Goal: Task Accomplishment & Management: Manage account settings

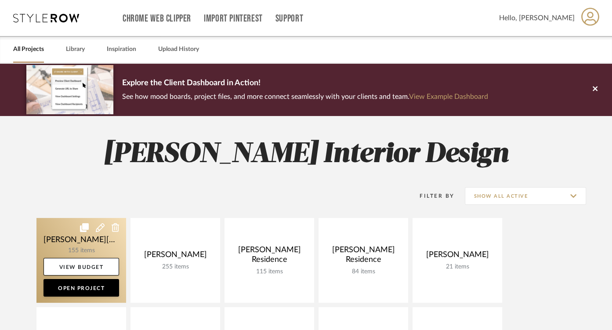
click at [95, 248] on link at bounding box center [81, 260] width 90 height 85
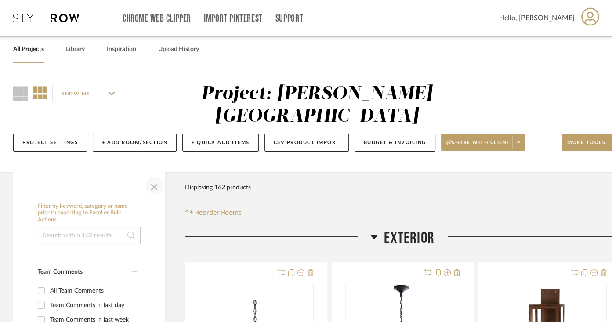
click at [158, 184] on span "button" at bounding box center [154, 185] width 21 height 21
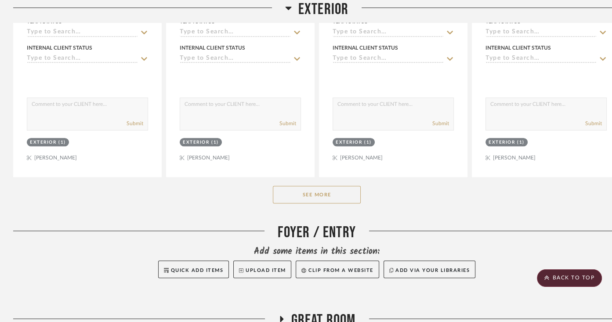
scroll to position [471, 0]
click at [336, 189] on button "See More" at bounding box center [317, 194] width 88 height 18
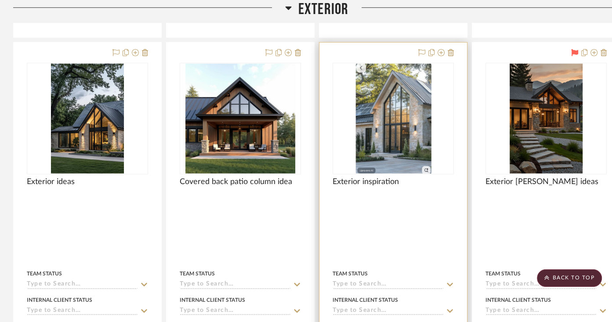
scroll to position [2176, 0]
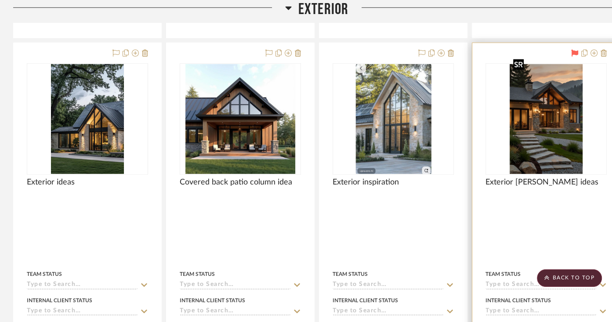
click at [546, 134] on img "0" at bounding box center [546, 119] width 73 height 110
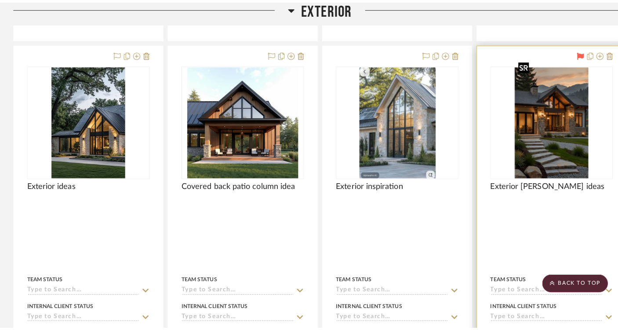
scroll to position [0, 0]
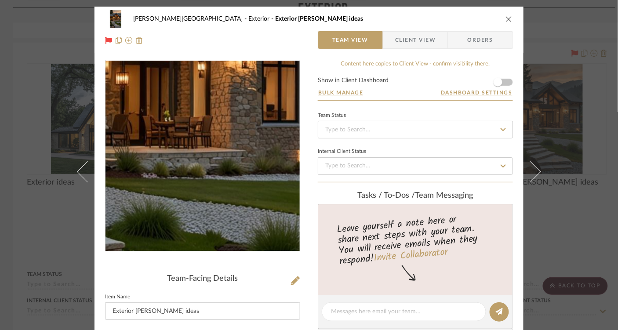
click at [221, 174] on img "0" at bounding box center [202, 156] width 127 height 191
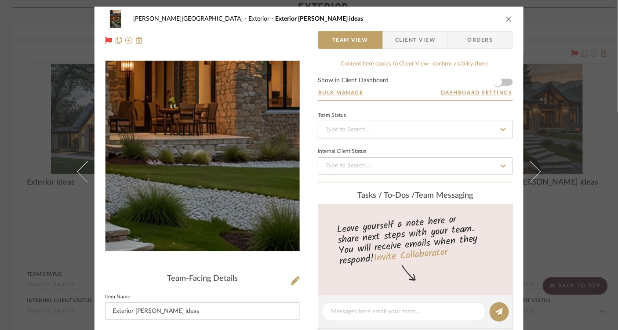
click at [218, 178] on img "0" at bounding box center [202, 156] width 127 height 191
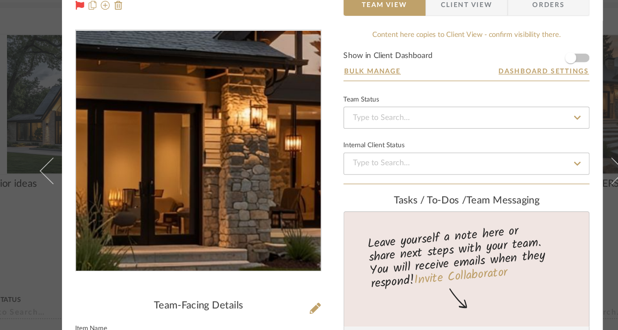
click at [139, 150] on img "0" at bounding box center [202, 156] width 127 height 191
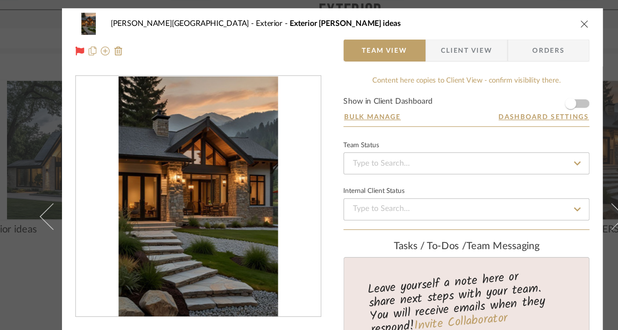
click at [505, 21] on icon "close" at bounding box center [508, 18] width 7 height 7
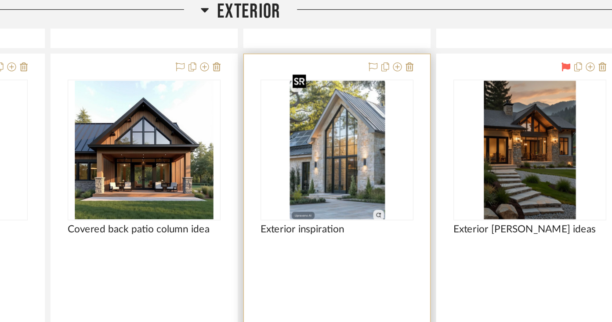
scroll to position [2176, 21]
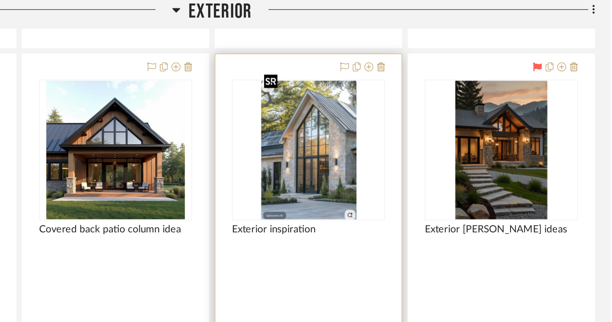
click at [376, 127] on img "0" at bounding box center [372, 119] width 77 height 110
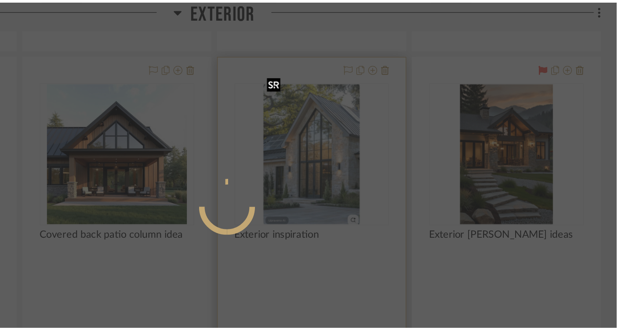
scroll to position [0, 0]
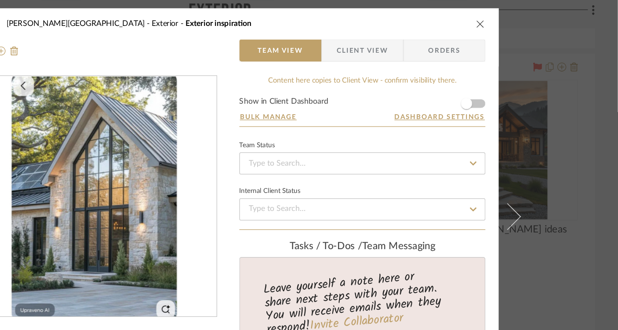
click at [505, 20] on icon "close" at bounding box center [508, 18] width 7 height 7
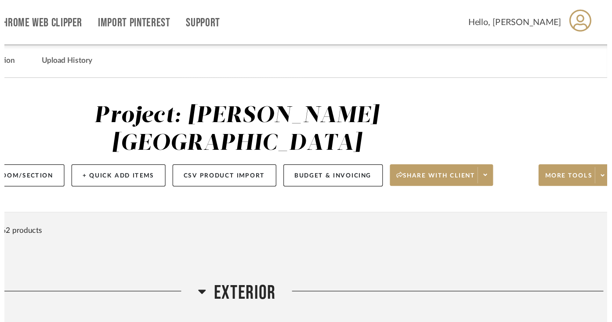
scroll to position [2176, 21]
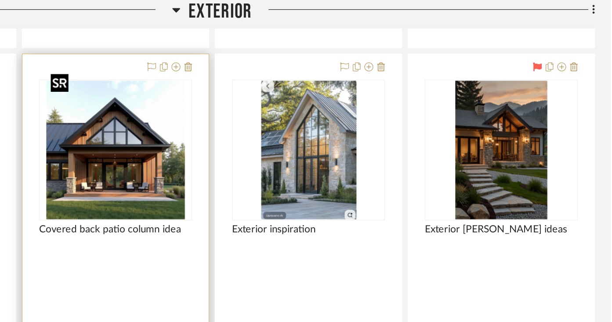
click at [228, 131] on img "0" at bounding box center [220, 119] width 110 height 110
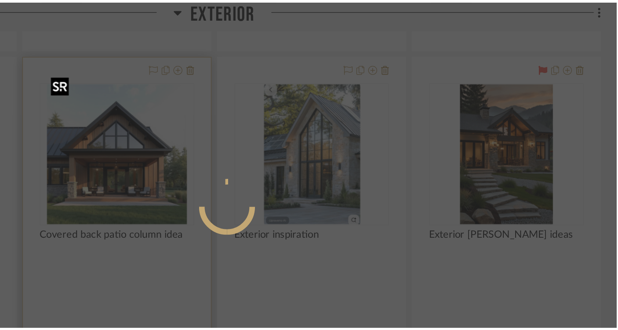
scroll to position [0, 0]
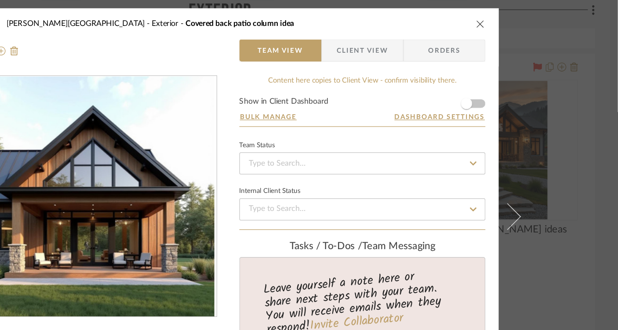
click at [505, 19] on icon "close" at bounding box center [508, 18] width 7 height 7
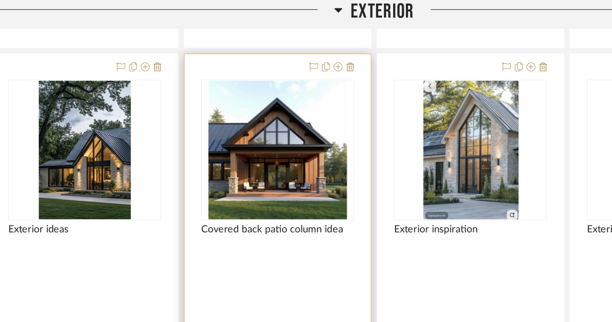
scroll to position [2176, 0]
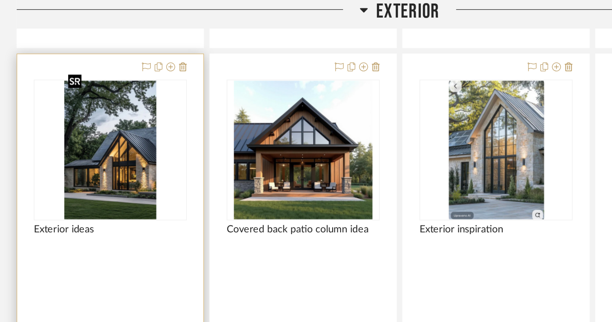
click at [106, 129] on img "0" at bounding box center [87, 119] width 73 height 110
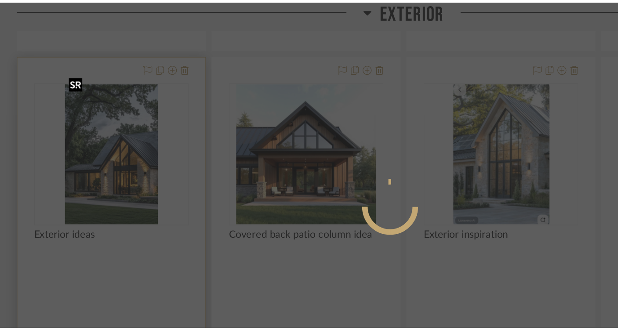
scroll to position [0, 0]
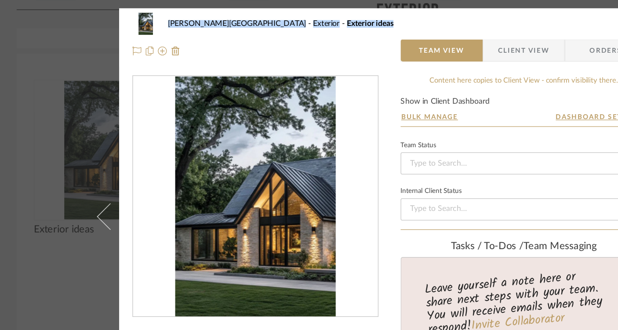
drag, startPoint x: 399, startPoint y: 13, endPoint x: 313, endPoint y: 19, distance: 86.8
click at [313, 19] on div "[PERSON_NAME] Circle C Ranch Exterior Exterior ideas" at bounding box center [309, 19] width 408 height 18
click at [323, 17] on div "[PERSON_NAME] Circle C Ranch Exterior Exterior ideas" at bounding box center [315, 19] width 365 height 6
drag, startPoint x: 424, startPoint y: 19, endPoint x: 356, endPoint y: 14, distance: 67.9
click at [356, 15] on div "[PERSON_NAME] Circle C Ranch Exterior Exterior ideas" at bounding box center [309, 19] width 408 height 18
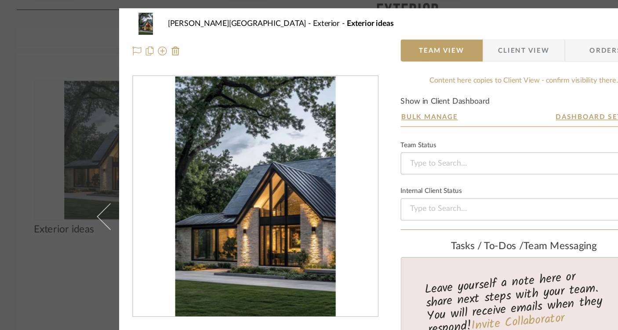
click at [363, 20] on div "[PERSON_NAME] Circle C Ranch Exterior Exterior ideas" at bounding box center [315, 19] width 365 height 6
drag, startPoint x: 396, startPoint y: 18, endPoint x: 340, endPoint y: 22, distance: 55.9
click at [339, 22] on div "[PERSON_NAME] Circle C Ranch Exterior Exterior ideas" at bounding box center [309, 19] width 408 height 18
drag, startPoint x: 409, startPoint y: 21, endPoint x: 342, endPoint y: 27, distance: 67.1
click at [341, 27] on div "[PERSON_NAME] Circle C Ranch Exterior Exterior ideas" at bounding box center [309, 19] width 408 height 18
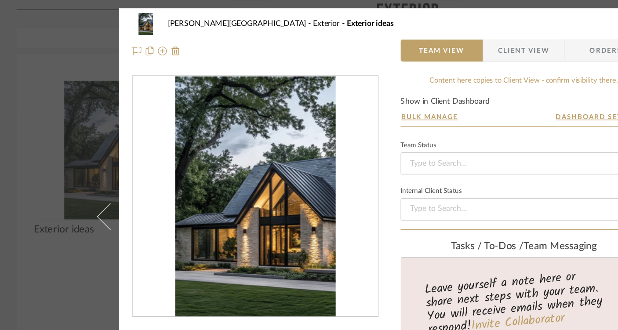
click at [342, 27] on div "[PERSON_NAME] Circle C Ranch Exterior Exterior ideas" at bounding box center [309, 19] width 408 height 18
click at [60, 38] on div "[PERSON_NAME] Circle C Ranch Exterior Exterior ideas Team View Client View Orde…" at bounding box center [309, 165] width 618 height 330
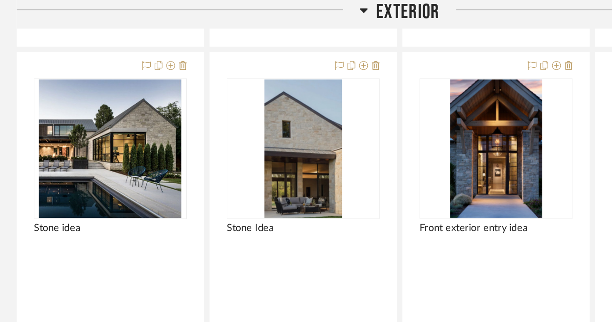
scroll to position [1780, 0]
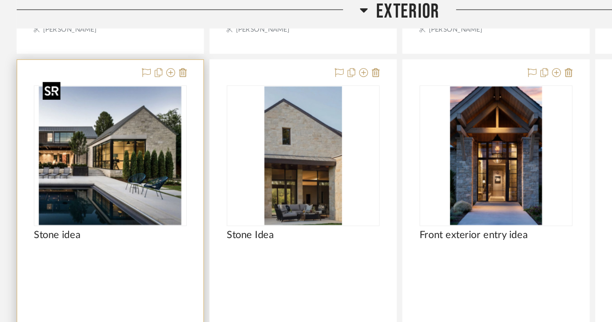
click at [107, 129] on img "0" at bounding box center [88, 124] width 114 height 110
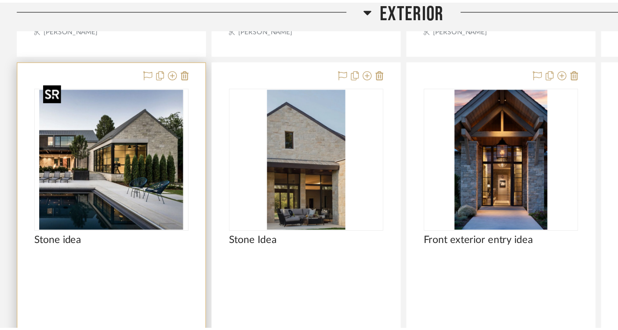
scroll to position [0, 0]
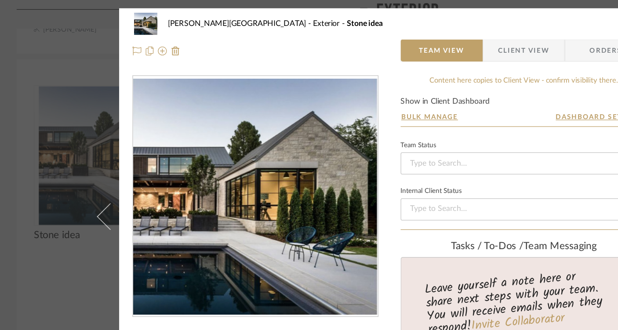
drag, startPoint x: 425, startPoint y: 19, endPoint x: 335, endPoint y: 18, distance: 89.7
click at [334, 18] on div "[PERSON_NAME] Circle C Ranch Exterior Stone idea" at bounding box center [315, 19] width 365 height 6
click at [335, 19] on div "[PERSON_NAME] Circle C Ranch Exterior Stone idea" at bounding box center [315, 19] width 365 height 6
click at [40, 97] on div "[PERSON_NAME] Circle C Ranch Exterior Stone idea Team View Client View Orders T…" at bounding box center [309, 165] width 618 height 330
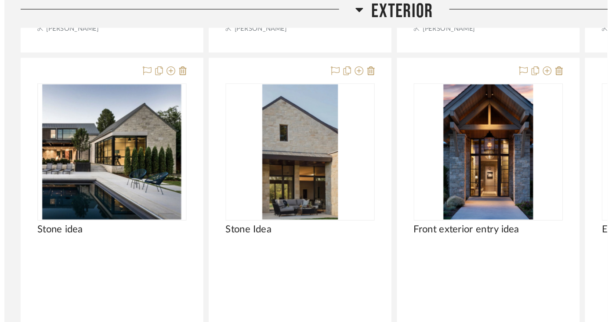
scroll to position [1780, 0]
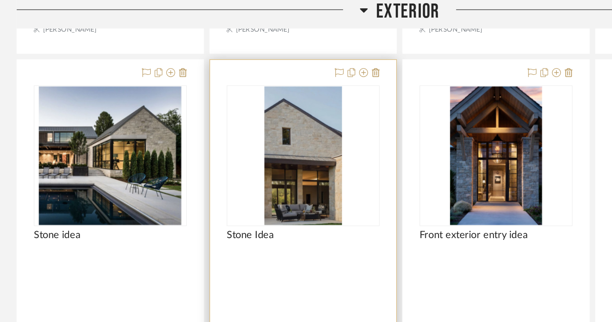
click at [246, 103] on img "0" at bounding box center [241, 124] width 62 height 110
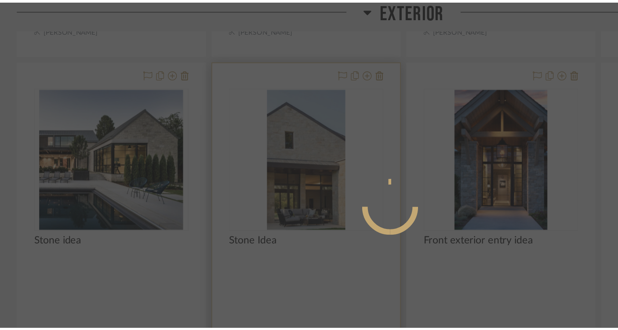
scroll to position [0, 0]
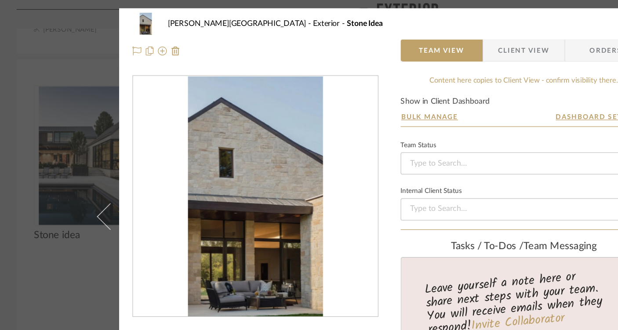
click at [225, 139] on img "0" at bounding box center [202, 156] width 107 height 191
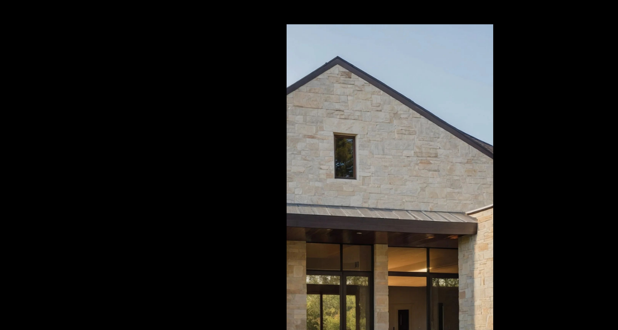
click at [195, 93] on div at bounding box center [309, 165] width 618 height 330
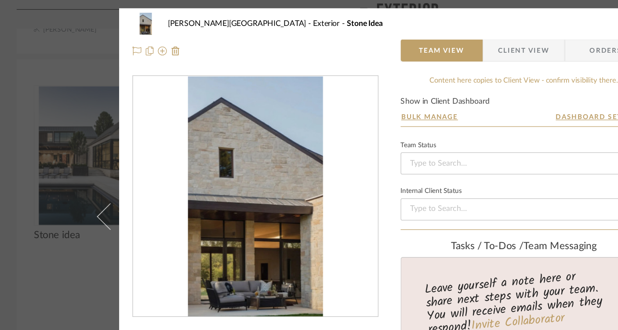
click at [46, 76] on div "[PERSON_NAME] Circle C Ranch Exterior Stone Idea Team View Client View Orders T…" at bounding box center [309, 165] width 618 height 330
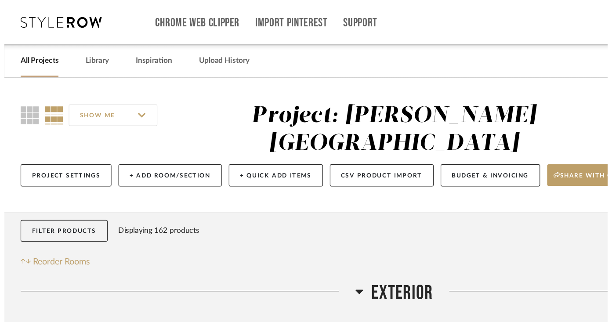
scroll to position [1780, 0]
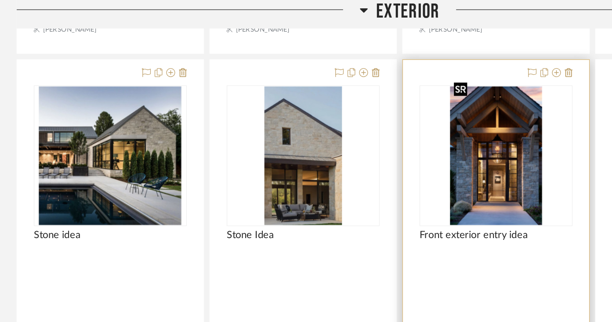
click at [415, 120] on img "0" at bounding box center [393, 124] width 73 height 110
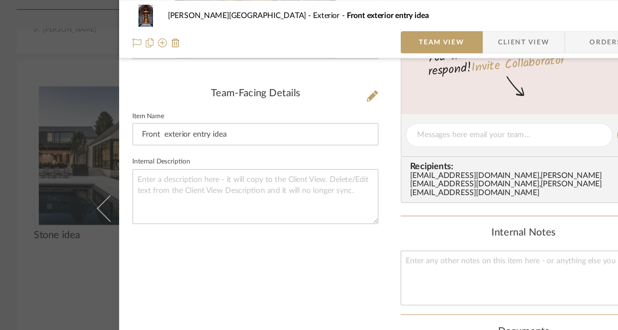
scroll to position [206, 0]
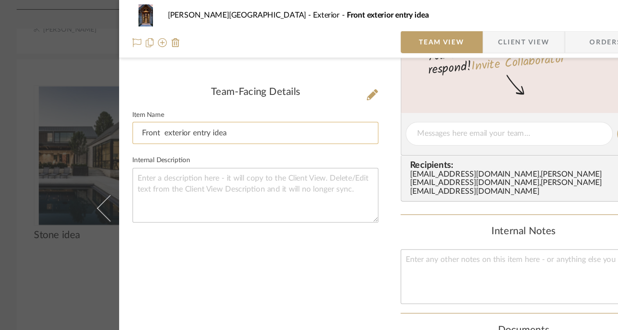
click at [165, 106] on input "Front exterior entry idea" at bounding box center [202, 106] width 195 height 18
click at [167, 103] on input "Front exterior entry truss idea" at bounding box center [202, 106] width 195 height 18
type input "Front exterior entry truss idea"
click at [345, 16] on div "[PERSON_NAME] Circle C Ranch Exterior Front exterior entry idea" at bounding box center [309, 13] width 408 height 18
click at [48, 73] on div "[PERSON_NAME] Circle C Ranch Exterior Front exterior entry truss idea Team View…" at bounding box center [309, 165] width 618 height 330
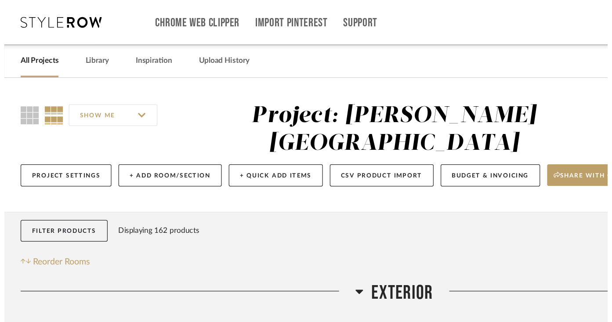
scroll to position [1780, 0]
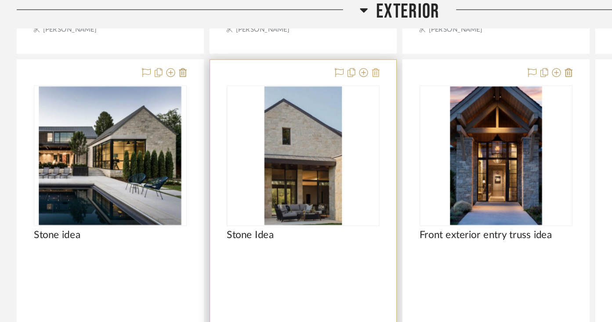
click at [300, 54] on icon at bounding box center [298, 57] width 6 height 7
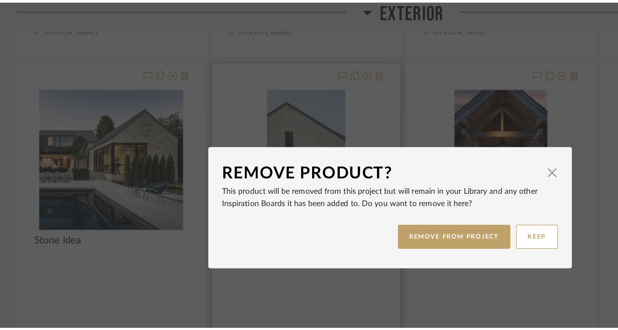
scroll to position [0, 0]
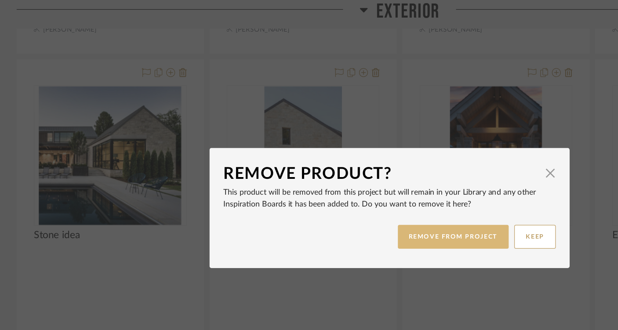
click at [367, 191] on button "REMOVE FROM PROJECT" at bounding box center [360, 187] width 88 height 19
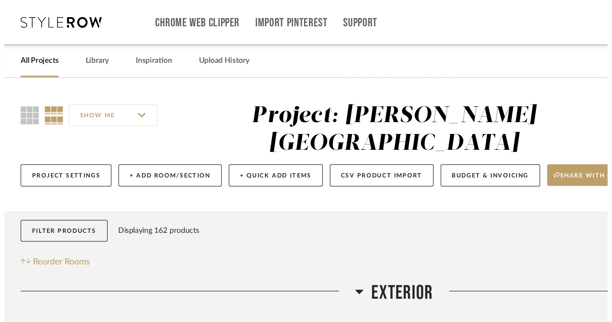
scroll to position [1780, 0]
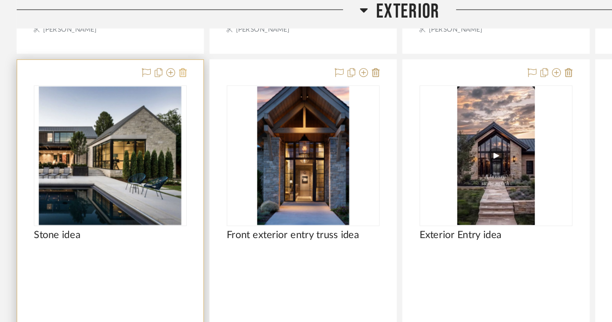
click at [145, 54] on icon at bounding box center [145, 57] width 6 height 7
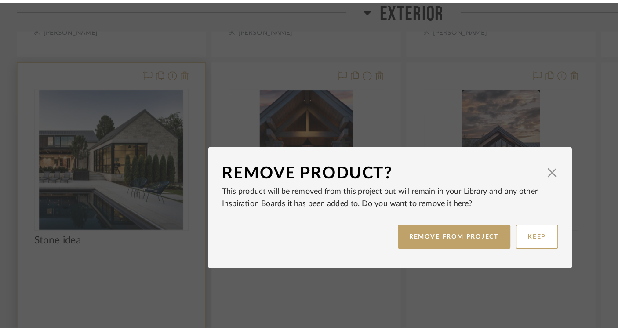
scroll to position [0, 0]
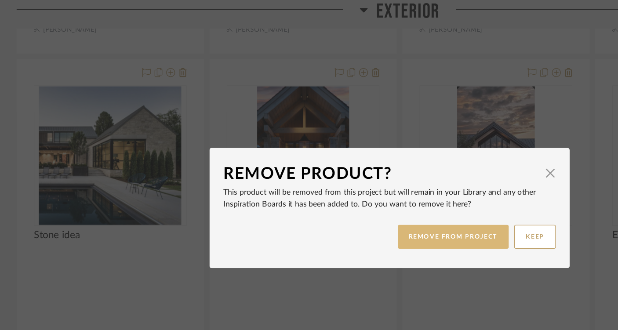
click at [349, 192] on button "REMOVE FROM PROJECT" at bounding box center [360, 187] width 88 height 19
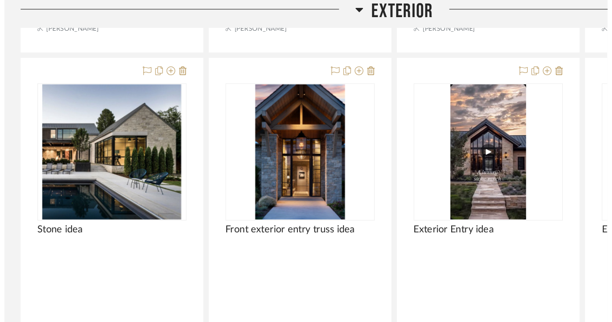
scroll to position [1780, 0]
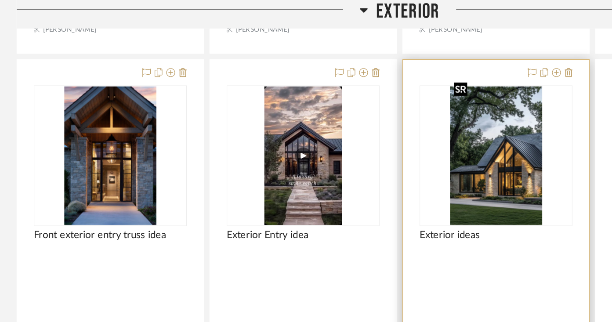
click at [409, 138] on img "0" at bounding box center [393, 124] width 73 height 110
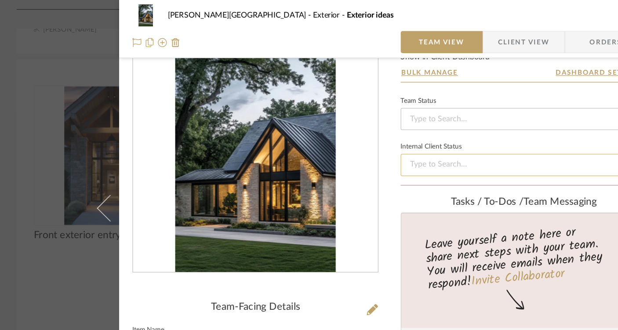
scroll to position [15, 0]
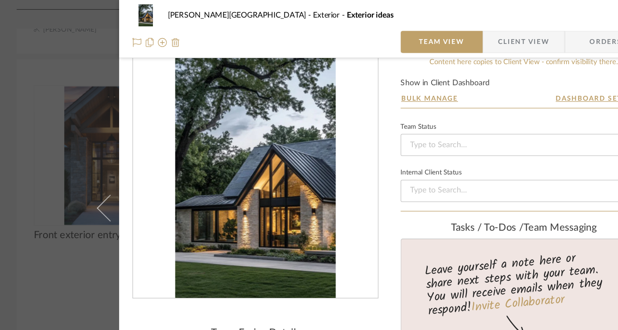
click at [136, 35] on img at bounding box center [139, 33] width 7 height 7
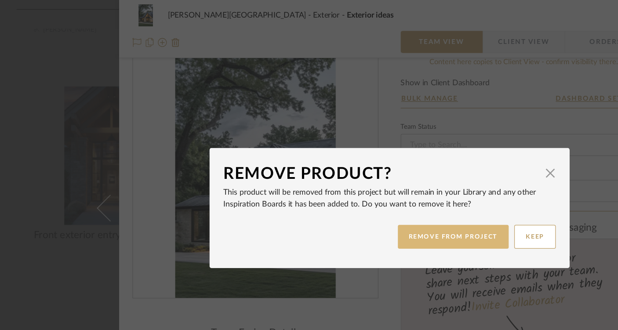
click at [342, 186] on button "REMOVE FROM PROJECT" at bounding box center [360, 187] width 88 height 19
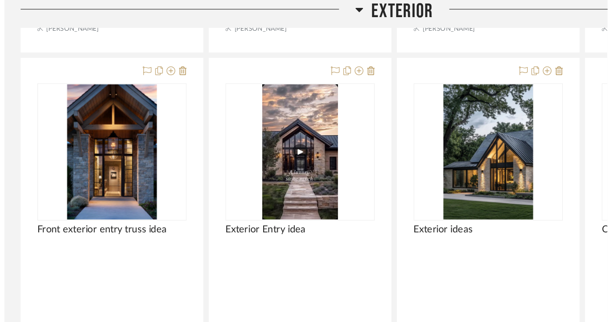
scroll to position [1780, 0]
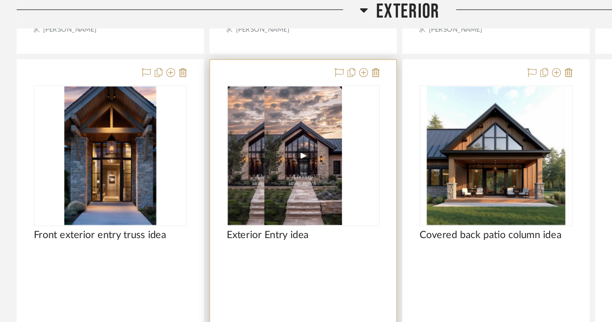
click at [242, 154] on div at bounding box center [240, 124] width 121 height 112
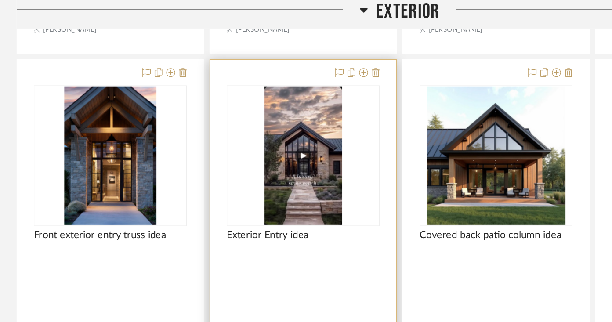
click at [245, 92] on img "0" at bounding box center [241, 124] width 62 height 110
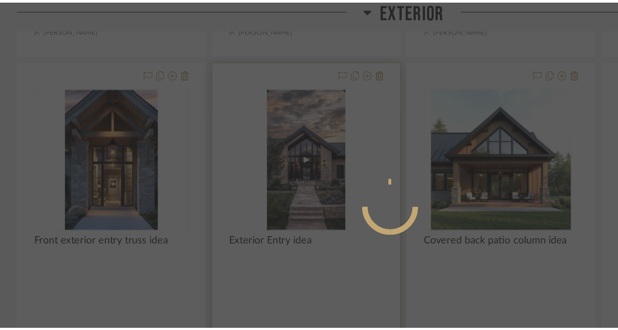
scroll to position [0, 0]
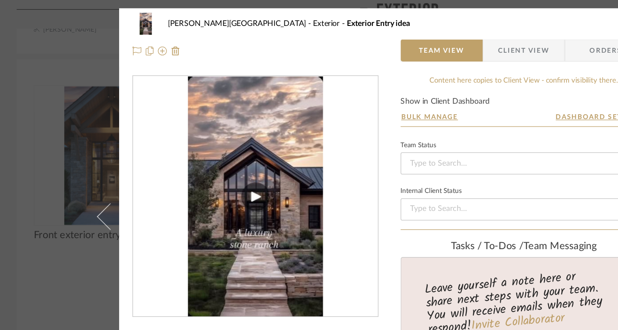
click at [197, 110] on img "0" at bounding box center [202, 156] width 107 height 191
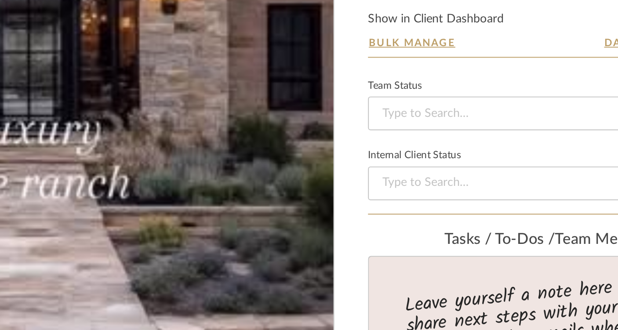
click at [242, 190] on img "0" at bounding box center [202, 156] width 107 height 191
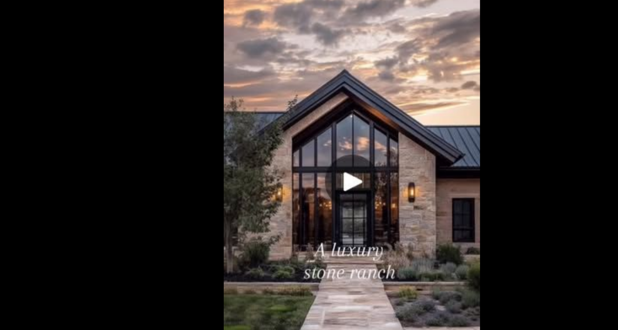
click at [307, 163] on img at bounding box center [310, 165] width 134 height 237
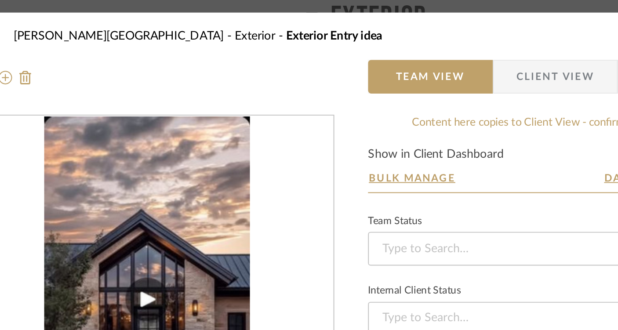
click at [354, 15] on div "[PERSON_NAME] Circle C Ranch Exterior Exterior Entry idea" at bounding box center [309, 19] width 408 height 18
click at [349, 5] on div "[PERSON_NAME] Circle C Ranch Exterior Exterior Entry idea Team View Client View…" at bounding box center [309, 316] width 478 height 633
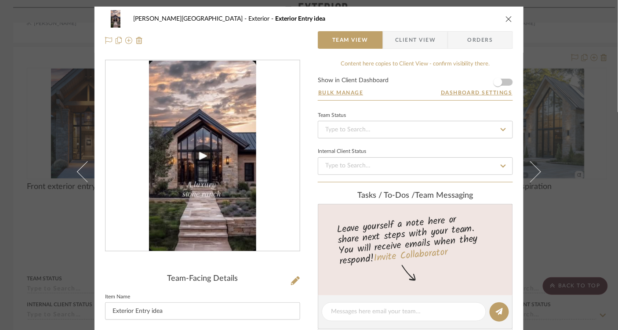
click at [52, 105] on div "[PERSON_NAME] Circle C Ranch Exterior Exterior Entry idea Team View Client View…" at bounding box center [309, 165] width 618 height 330
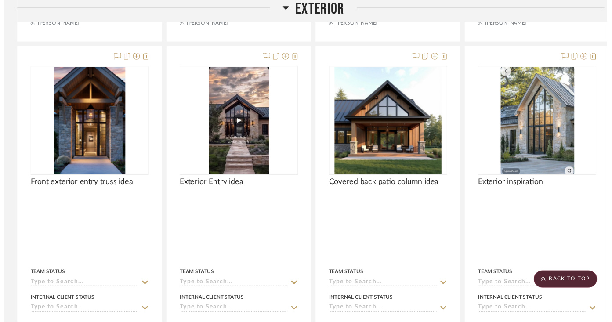
scroll to position [1780, 0]
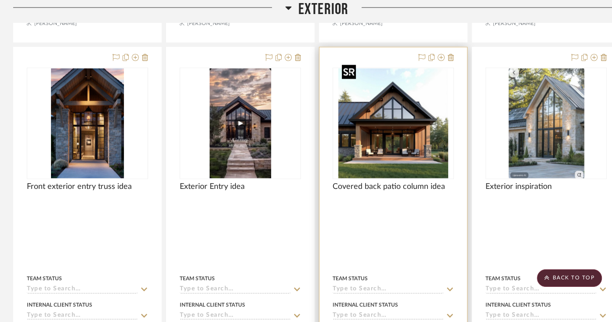
click at [389, 121] on img "0" at bounding box center [393, 124] width 110 height 110
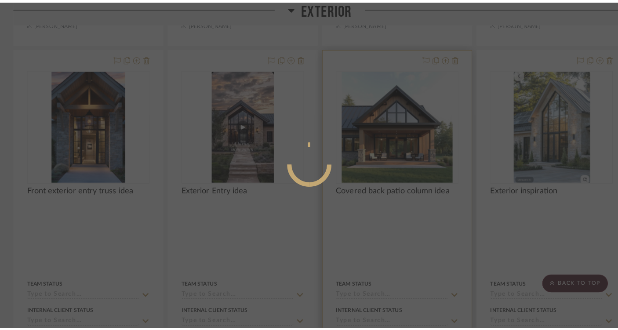
scroll to position [0, 0]
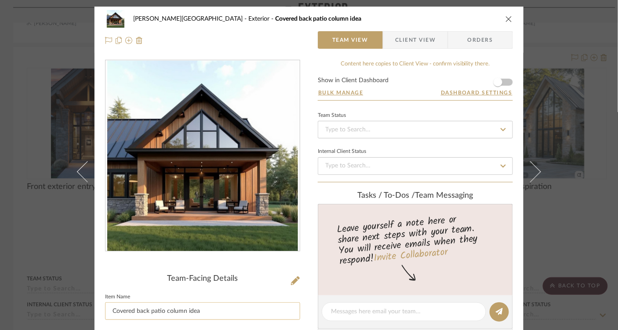
click at [208, 312] on input "Covered back patio column idea" at bounding box center [202, 311] width 195 height 18
type input "Covered back patio column idea/stone"
click at [109, 39] on icon at bounding box center [108, 40] width 7 height 7
click at [63, 44] on div "[PERSON_NAME] Circle C Ranch Exterior Covered back patio column idea/stone Team…" at bounding box center [309, 165] width 618 height 330
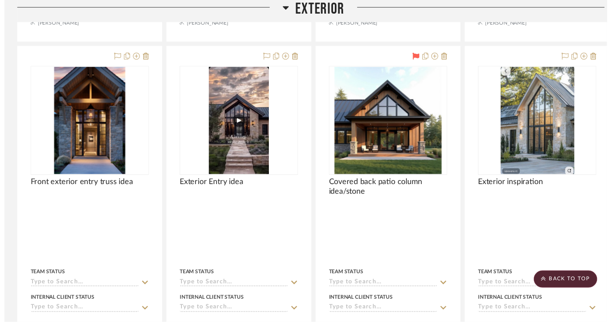
scroll to position [1780, 0]
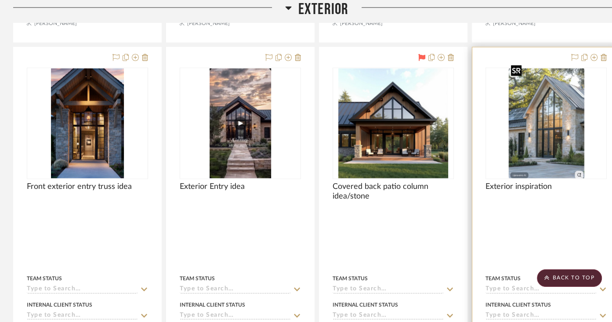
click at [564, 114] on img "0" at bounding box center [546, 124] width 77 height 110
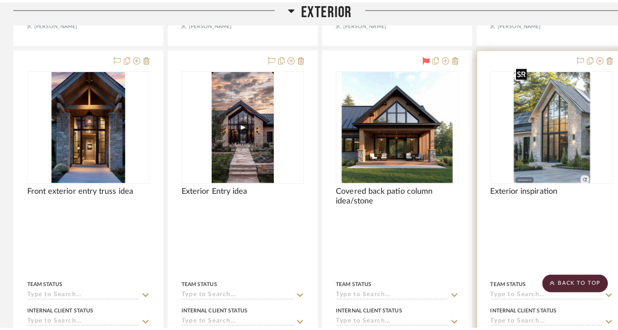
scroll to position [0, 0]
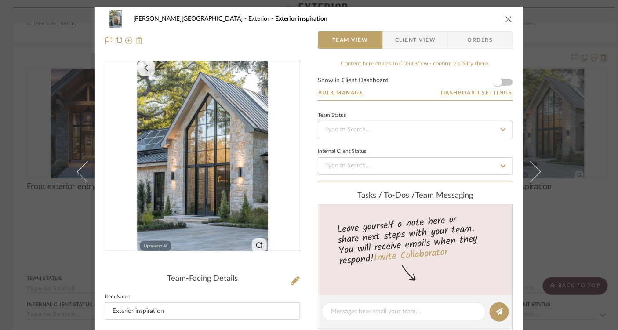
click at [136, 42] on img at bounding box center [139, 40] width 7 height 7
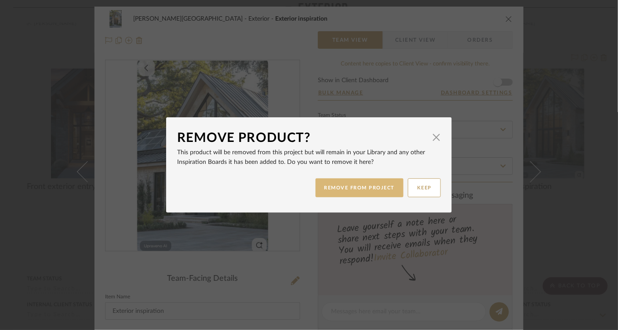
click at [371, 191] on button "REMOVE FROM PROJECT" at bounding box center [360, 187] width 88 height 19
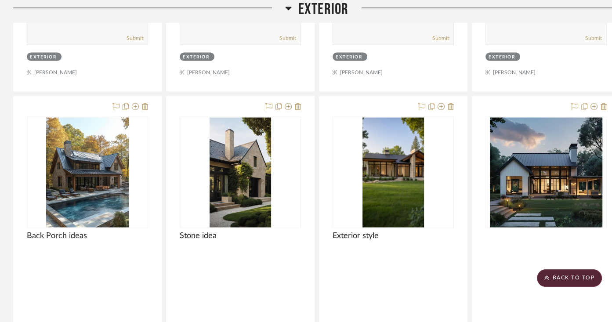
scroll to position [1337, 0]
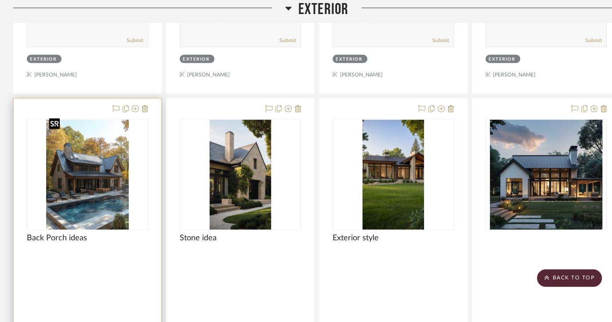
click at [96, 195] on img "0" at bounding box center [87, 175] width 83 height 110
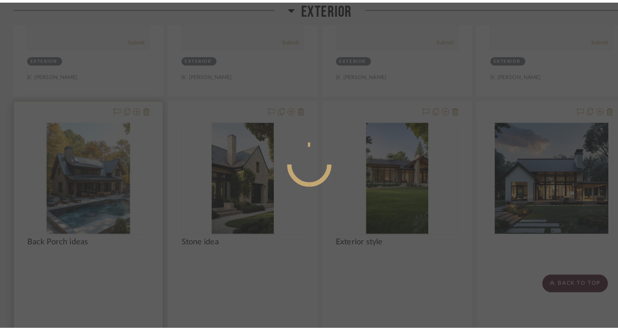
scroll to position [0, 0]
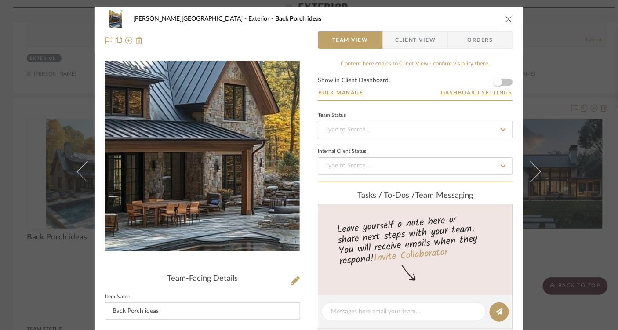
click at [242, 164] on img "0" at bounding box center [203, 156] width 144 height 191
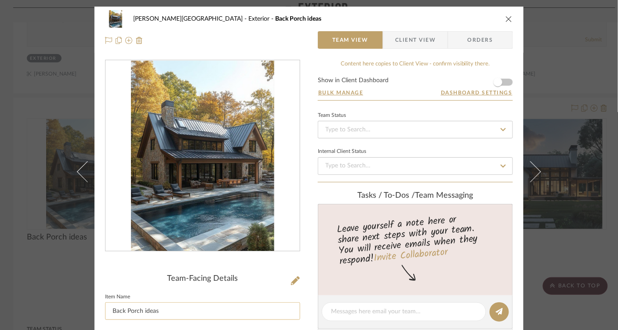
click at [197, 310] on input "Back Porch ideas" at bounding box center [202, 311] width 195 height 18
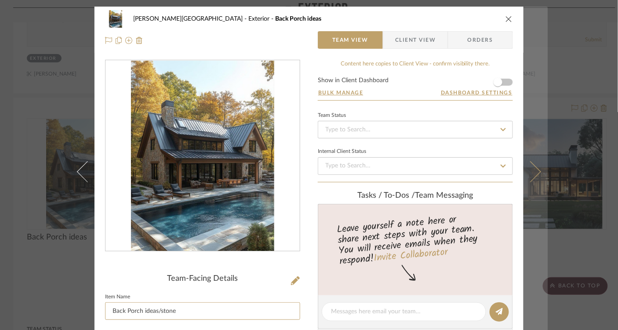
type input "Back Porch ideas/stone"
click at [539, 40] on button at bounding box center [535, 172] width 25 height 330
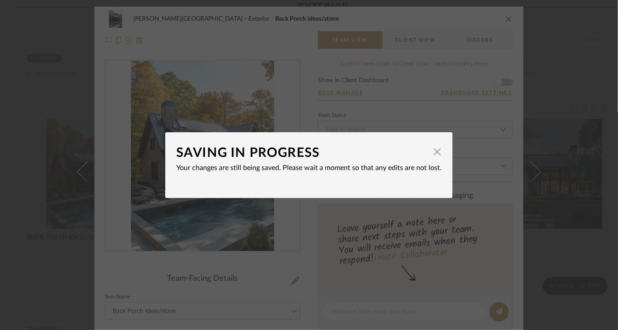
click at [52, 121] on div "SAVING IN PROGRESS × Your changes are still being saved. Please wait a moment s…" at bounding box center [309, 165] width 618 height 330
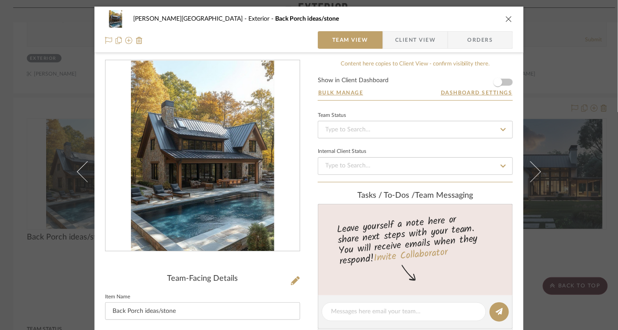
scroll to position [7, 0]
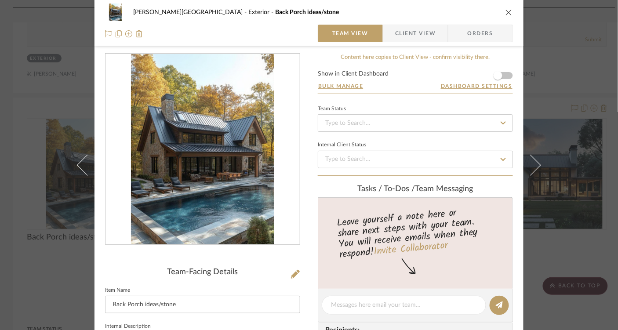
click at [509, 15] on icon "close" at bounding box center [508, 12] width 7 height 7
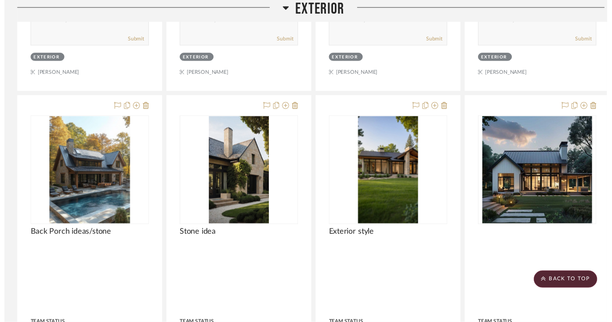
scroll to position [1337, 0]
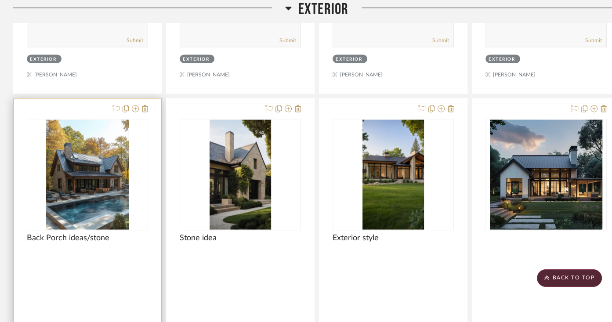
click at [116, 105] on icon at bounding box center [116, 108] width 7 height 7
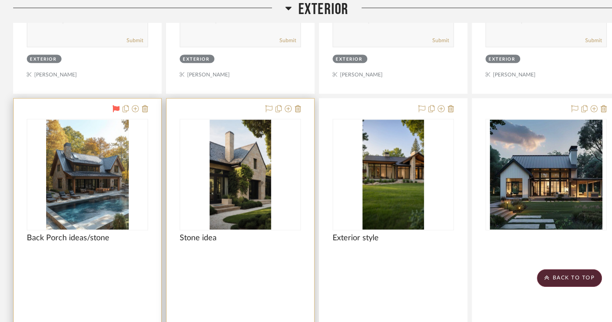
click at [233, 192] on img "0" at bounding box center [241, 175] width 62 height 110
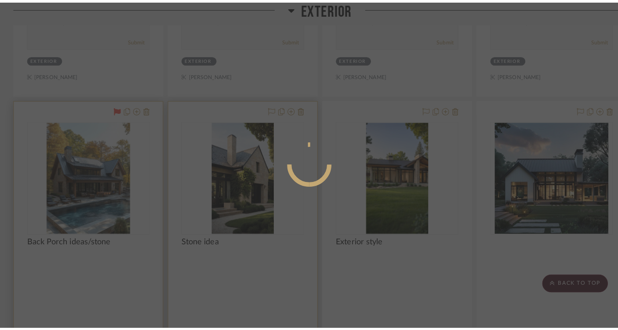
scroll to position [0, 0]
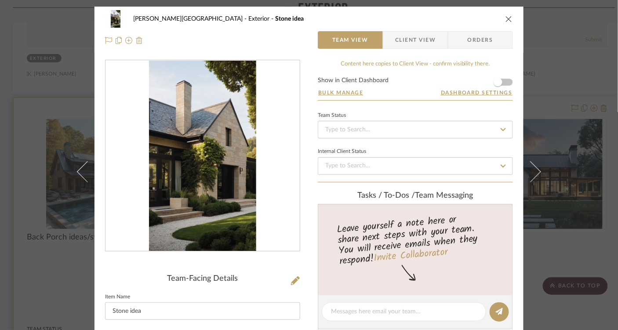
click at [137, 42] on img at bounding box center [139, 40] width 7 height 7
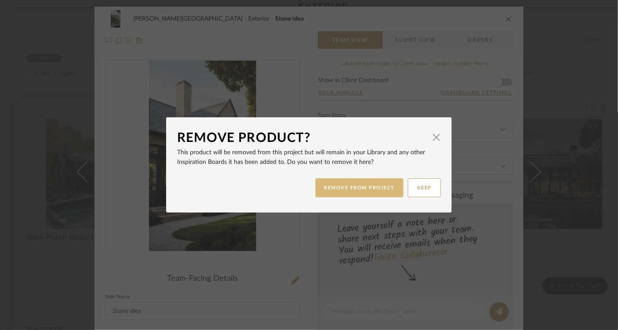
click at [336, 187] on button "REMOVE FROM PROJECT" at bounding box center [360, 187] width 88 height 19
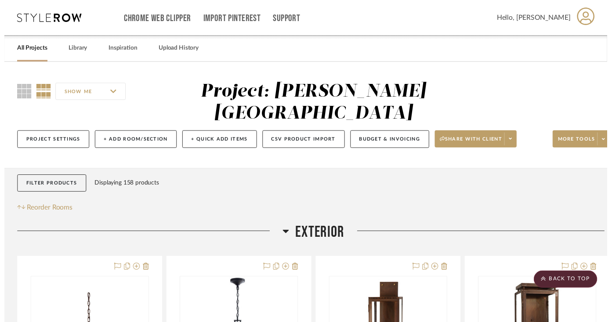
scroll to position [1337, 0]
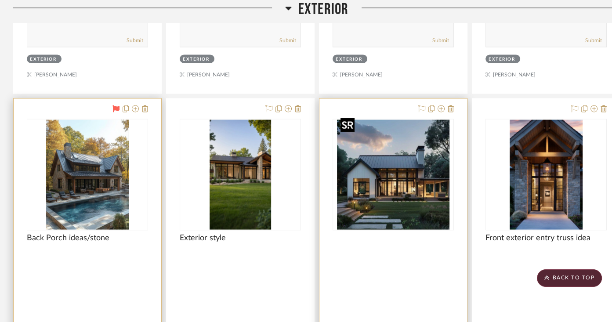
click at [411, 167] on img "0" at bounding box center [393, 175] width 112 height 110
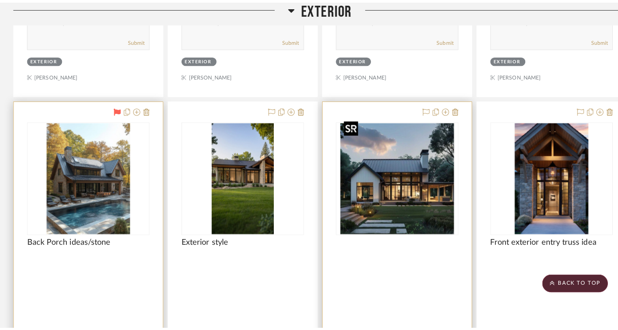
scroll to position [0, 0]
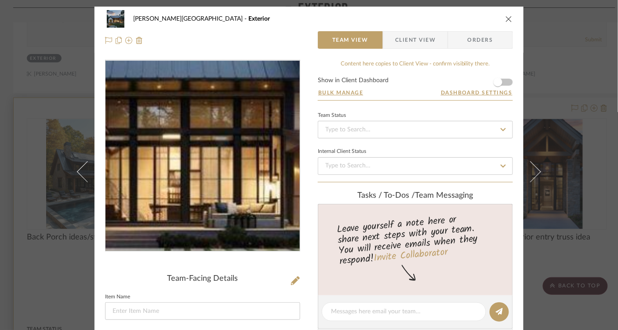
click at [212, 170] on img "0" at bounding box center [202, 156] width 194 height 190
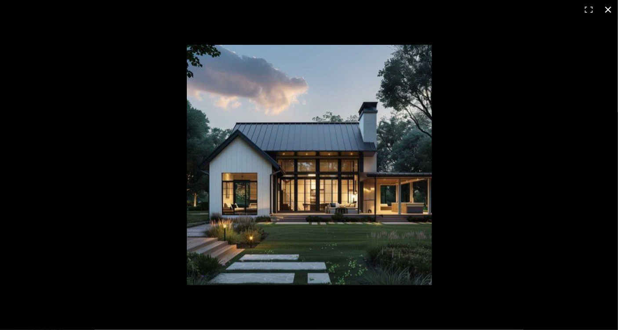
click at [609, 11] on button at bounding box center [608, 9] width 19 height 19
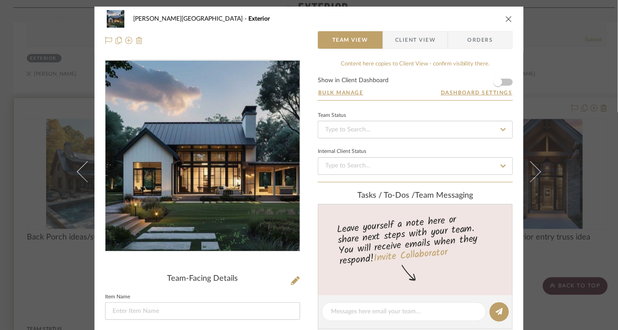
click at [136, 42] on img at bounding box center [139, 40] width 7 height 7
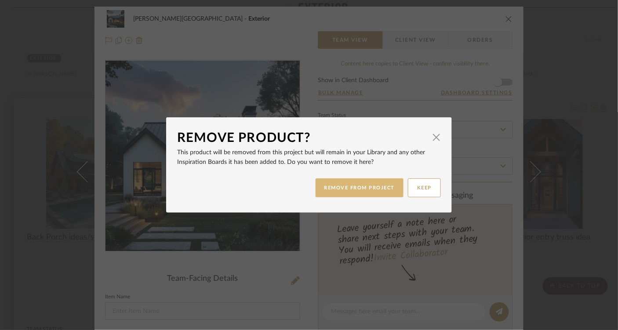
click at [369, 191] on button "REMOVE FROM PROJECT" at bounding box center [360, 187] width 88 height 19
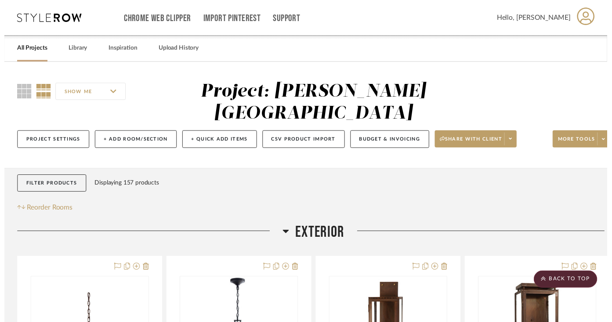
scroll to position [1337, 0]
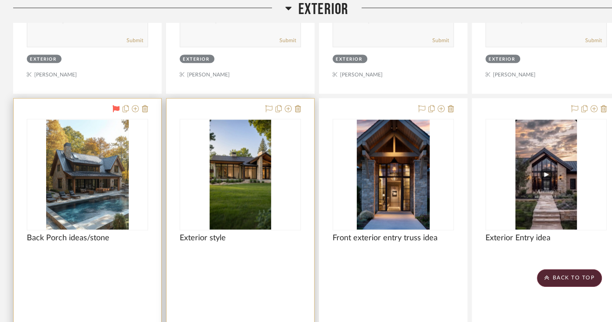
click at [250, 198] on img "0" at bounding box center [241, 175] width 62 height 110
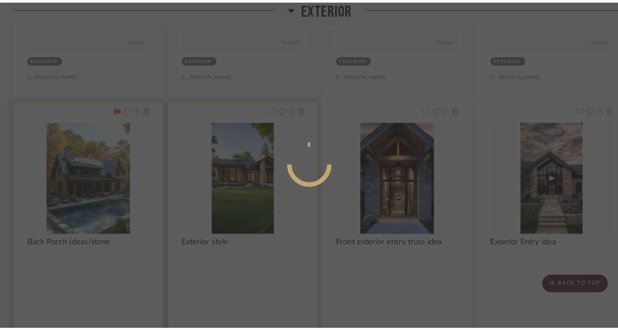
scroll to position [0, 0]
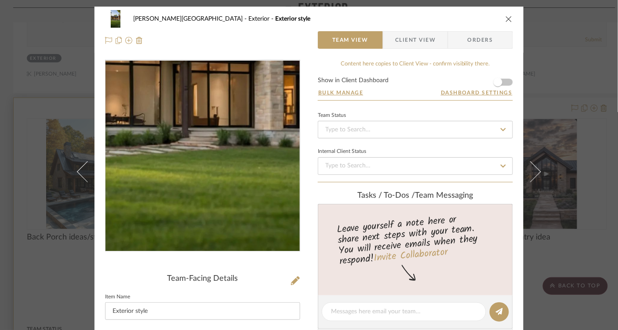
click at [211, 173] on img "0" at bounding box center [202, 156] width 107 height 191
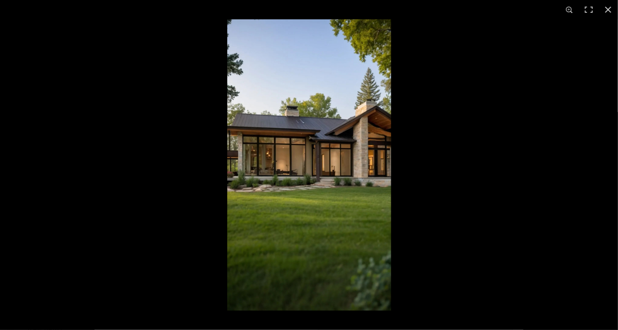
click at [315, 144] on img at bounding box center [309, 164] width 164 height 291
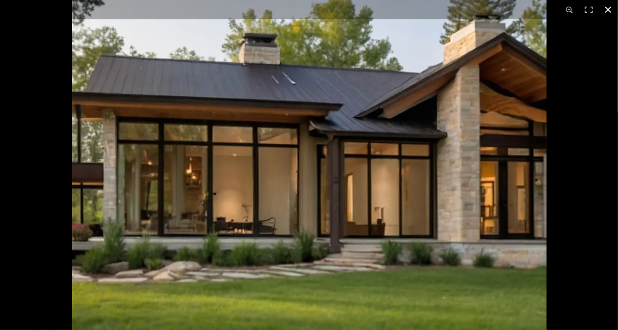
click at [609, 10] on button at bounding box center [608, 9] width 19 height 19
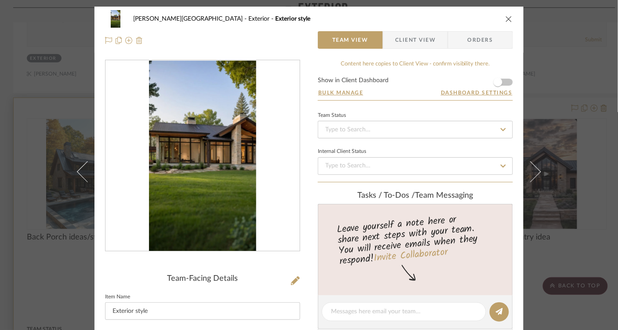
click at [138, 42] on img at bounding box center [139, 40] width 7 height 7
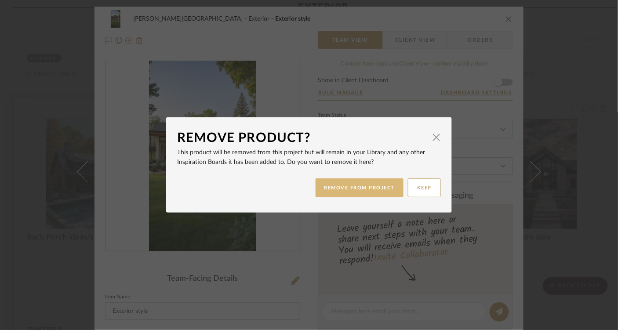
click at [319, 191] on button "REMOVE FROM PROJECT" at bounding box center [360, 187] width 88 height 19
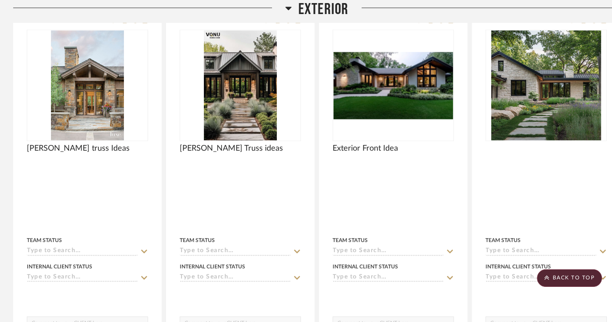
scroll to position [1031, 0]
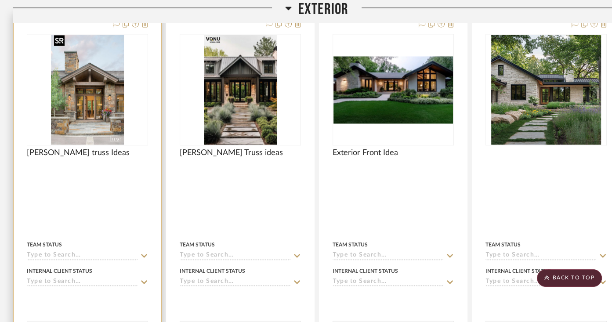
click at [101, 104] on img "0" at bounding box center [87, 90] width 73 height 110
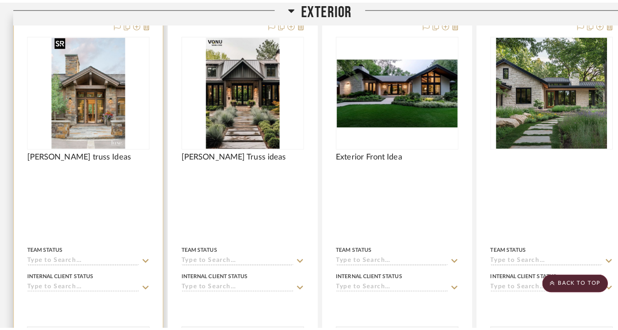
scroll to position [0, 0]
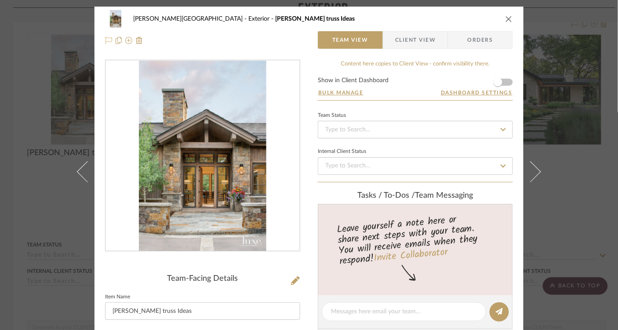
click at [105, 39] on icon at bounding box center [108, 40] width 7 height 7
click at [578, 164] on div "[PERSON_NAME] Circle C Ranch Exterior [PERSON_NAME] truss Ideas Team View Clien…" at bounding box center [309, 165] width 618 height 330
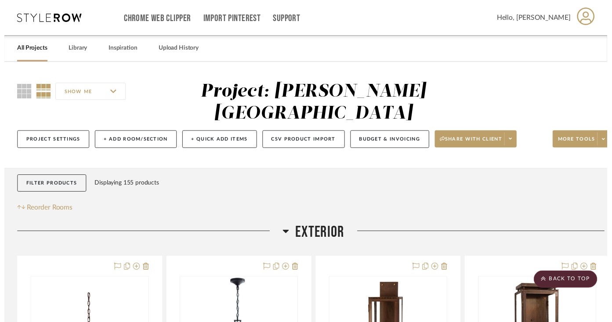
scroll to position [1031, 0]
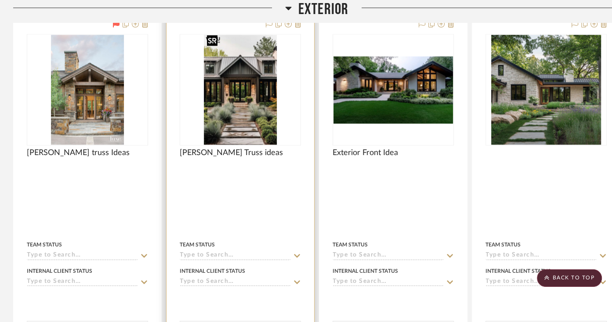
click at [255, 89] on img "0" at bounding box center [240, 90] width 73 height 110
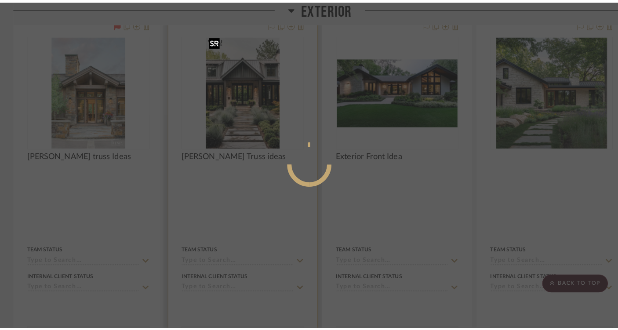
scroll to position [0, 0]
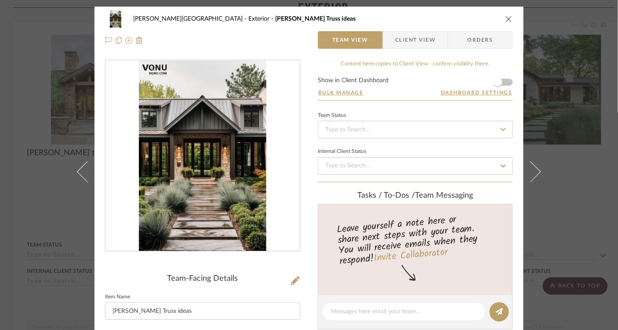
click at [218, 152] on img "0" at bounding box center [202, 156] width 127 height 191
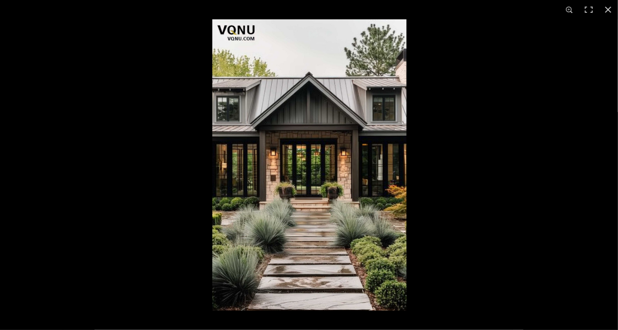
click at [254, 147] on img at bounding box center [309, 164] width 194 height 291
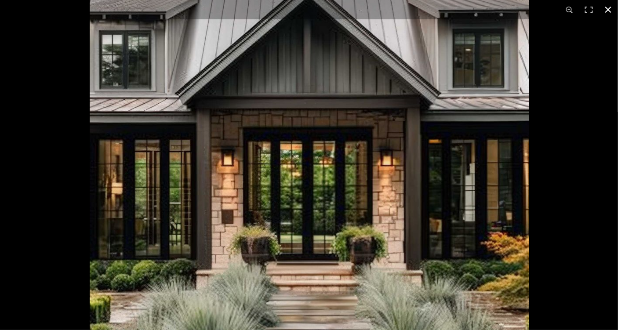
click at [607, 9] on button at bounding box center [608, 9] width 19 height 19
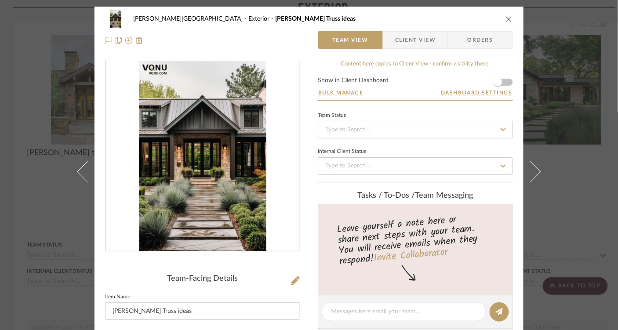
click at [105, 40] on icon at bounding box center [108, 40] width 7 height 7
click at [31, 57] on div "[PERSON_NAME] Circle C Ranch Exterior [PERSON_NAME] Truss ideas Team View Clien…" at bounding box center [309, 165] width 618 height 330
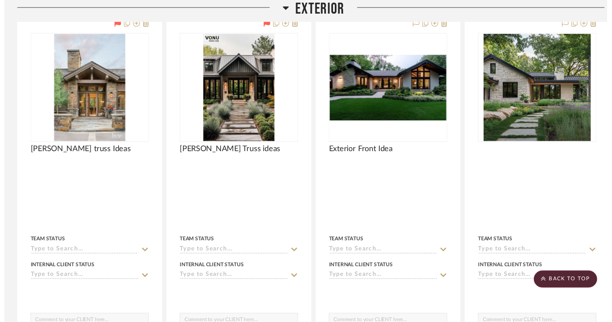
scroll to position [1031, 0]
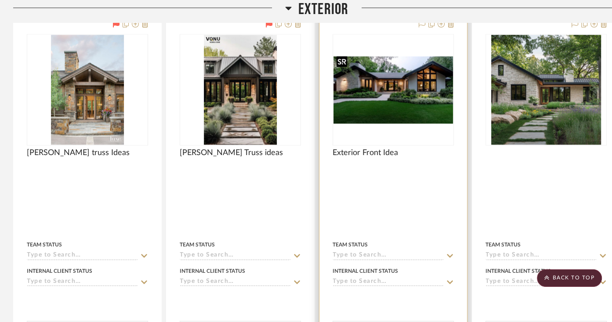
click at [414, 78] on img "0" at bounding box center [394, 89] width 120 height 67
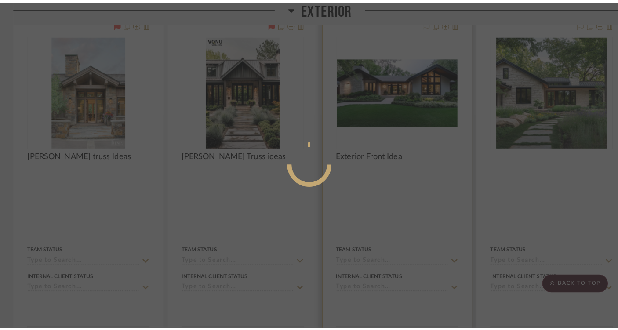
scroll to position [0, 0]
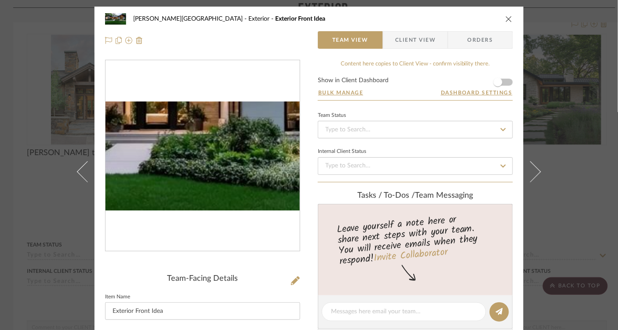
click at [211, 166] on img "0" at bounding box center [202, 156] width 194 height 109
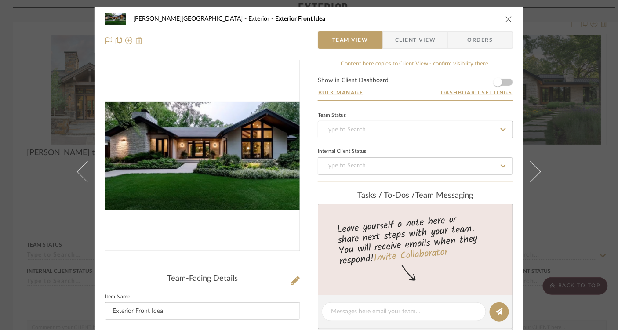
click at [136, 41] on img at bounding box center [139, 40] width 7 height 7
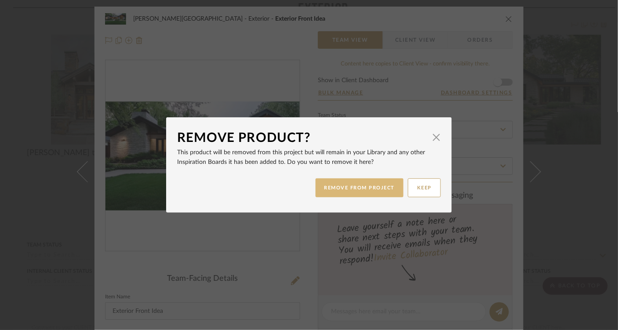
click at [331, 190] on button "REMOVE FROM PROJECT" at bounding box center [360, 187] width 88 height 19
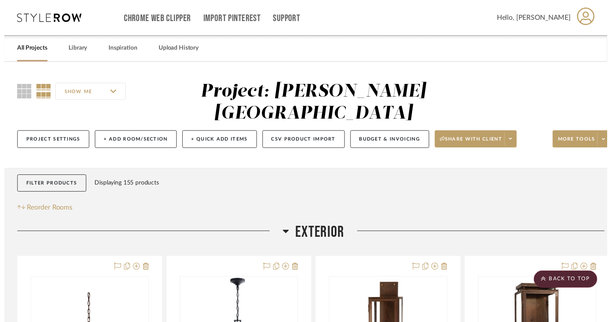
scroll to position [1031, 0]
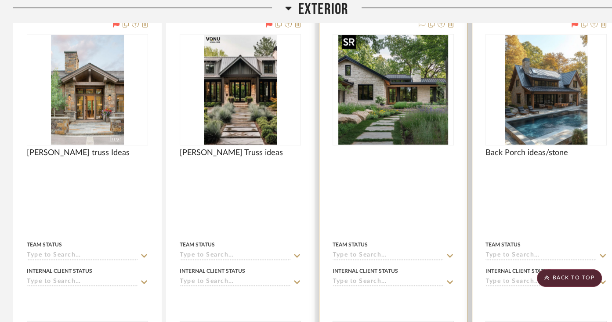
click at [395, 108] on img "0" at bounding box center [393, 90] width 110 height 110
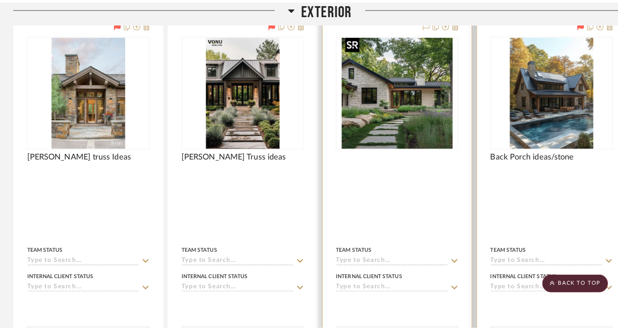
scroll to position [0, 0]
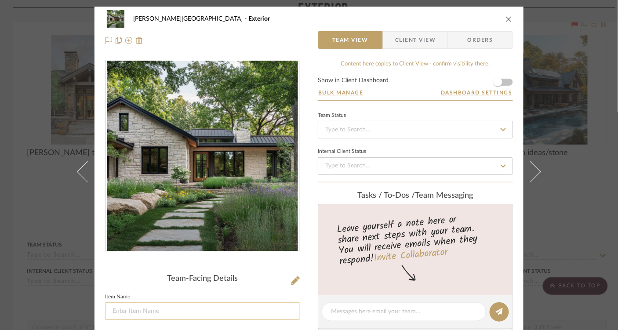
click at [131, 310] on input at bounding box center [202, 311] width 195 height 18
type input "light stone and dark roof"
click at [105, 40] on icon at bounding box center [108, 40] width 7 height 7
click at [36, 52] on div "[PERSON_NAME] Circle C Ranch Exterior light stone and dark roof Team View Clien…" at bounding box center [309, 165] width 618 height 330
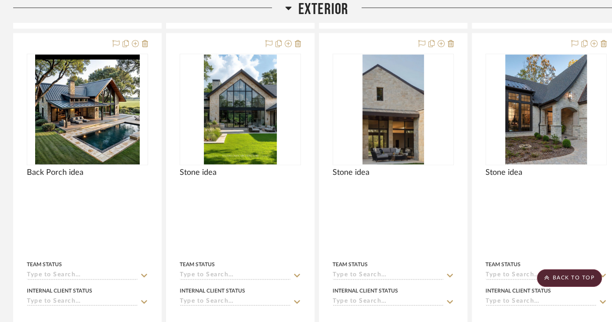
scroll to position [603, 0]
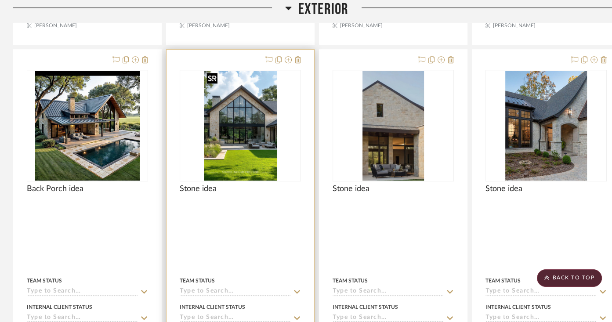
click at [247, 144] on img "0" at bounding box center [240, 126] width 73 height 110
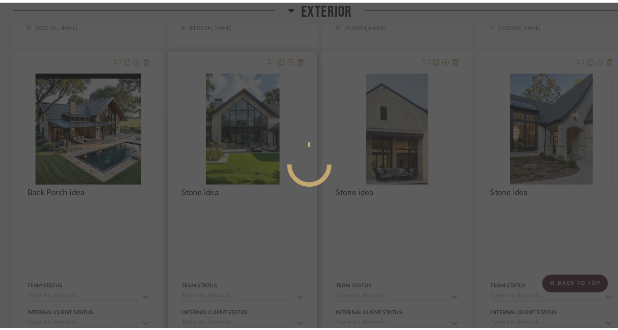
scroll to position [0, 0]
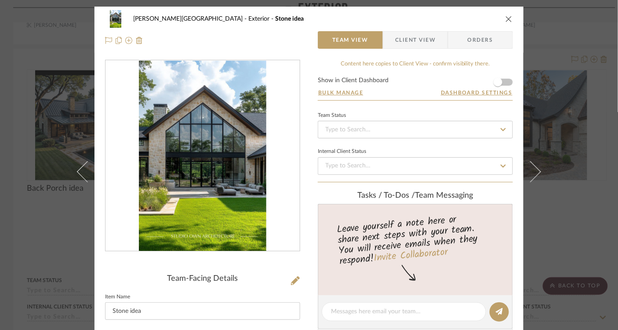
click at [150, 177] on img "0" at bounding box center [202, 156] width 127 height 191
click at [166, 312] on input "Stone idea" at bounding box center [202, 311] width 195 height 18
type input "Stone idea- shape and pattern is good"
click at [41, 129] on div "[PERSON_NAME] Circle C Ranch Exterior Stone idea Team View Client View Orders T…" at bounding box center [309, 165] width 618 height 330
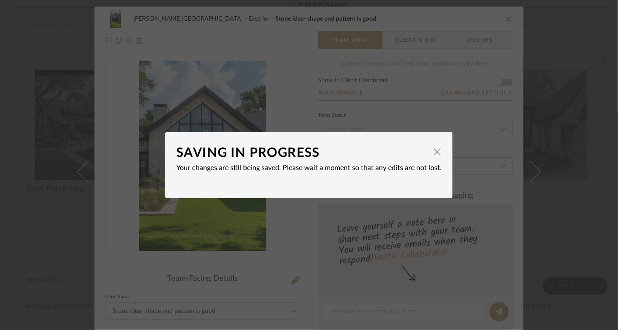
click at [41, 131] on div "SAVING IN PROGRESS × Your changes are still being saved. Please wait a moment s…" at bounding box center [309, 165] width 618 height 330
